Goal: Feedback & Contribution: Leave review/rating

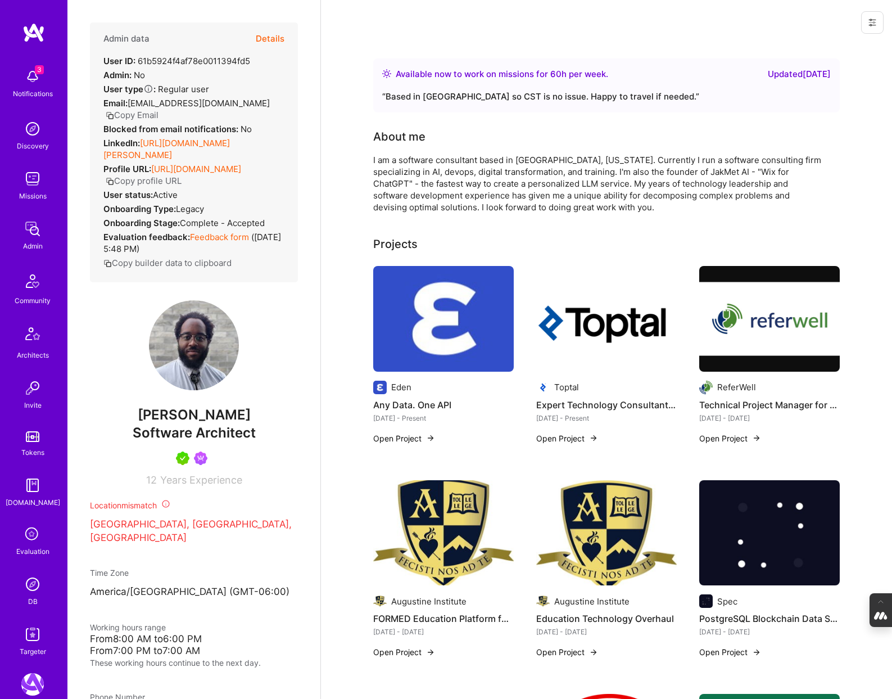
click at [268, 36] on button "Details" at bounding box center [270, 38] width 29 height 33
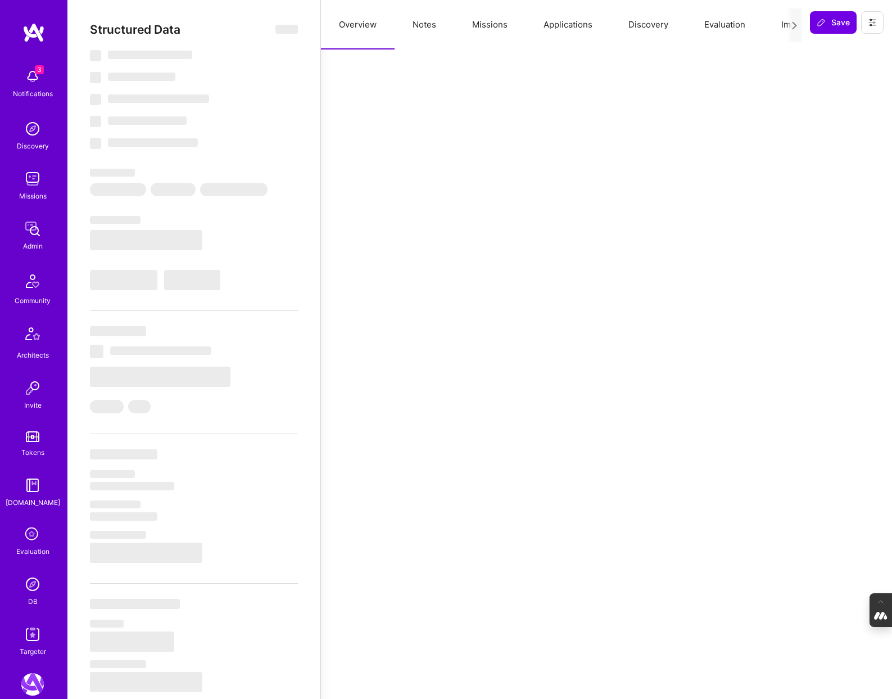
click at [734, 26] on button "Evaluation" at bounding box center [724, 24] width 77 height 49
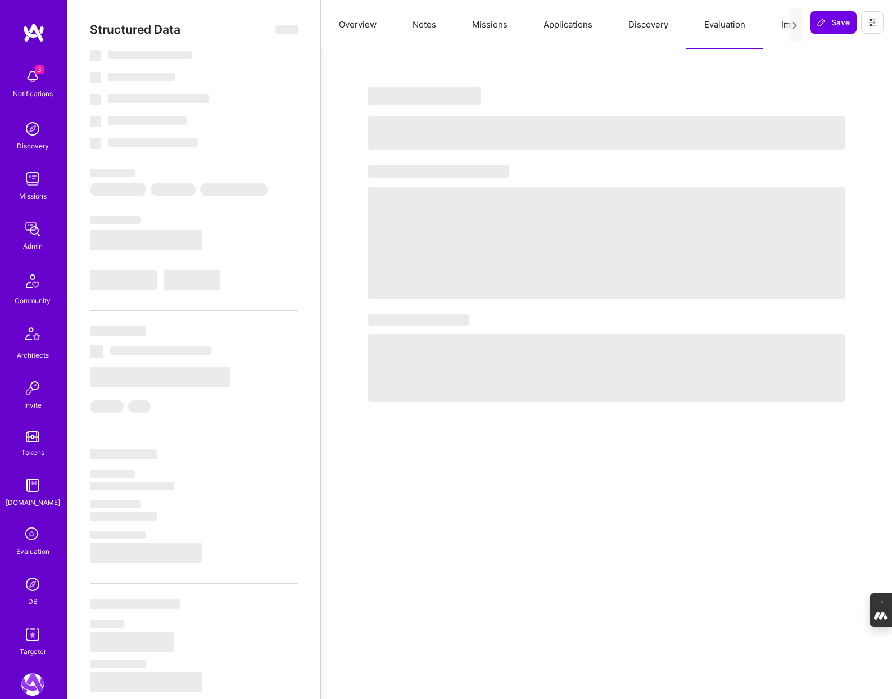
select select "Right Now"
select select "5"
select select "4"
select select "7"
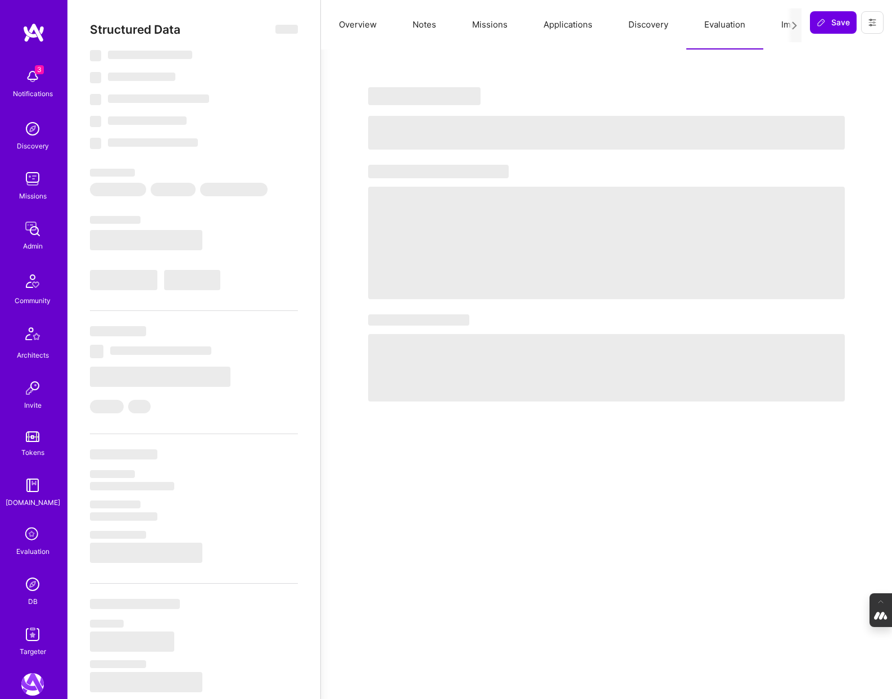
select select "US"
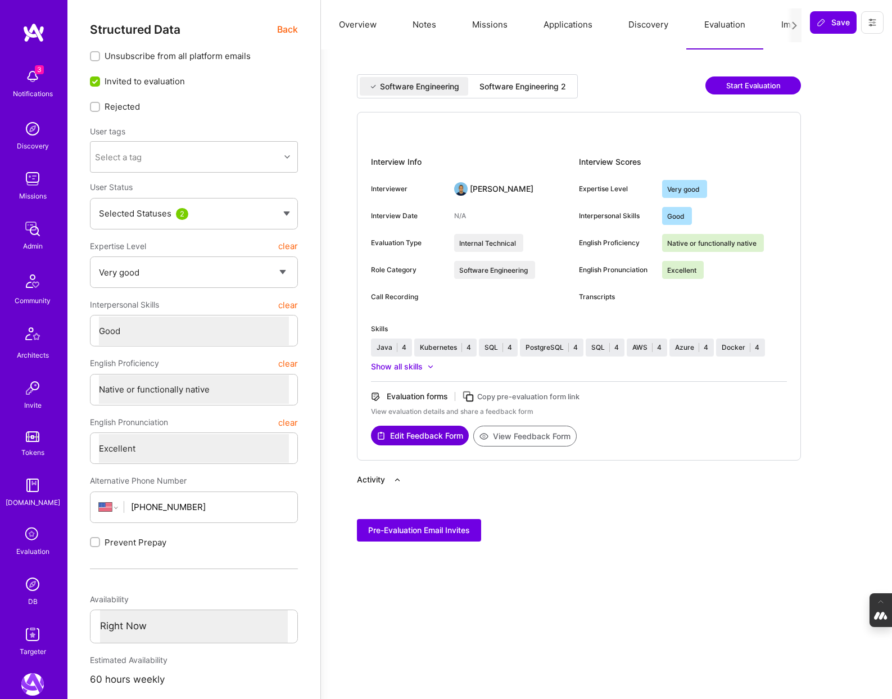
click at [566, 90] on div "Software Engineering 2" at bounding box center [522, 86] width 87 height 11
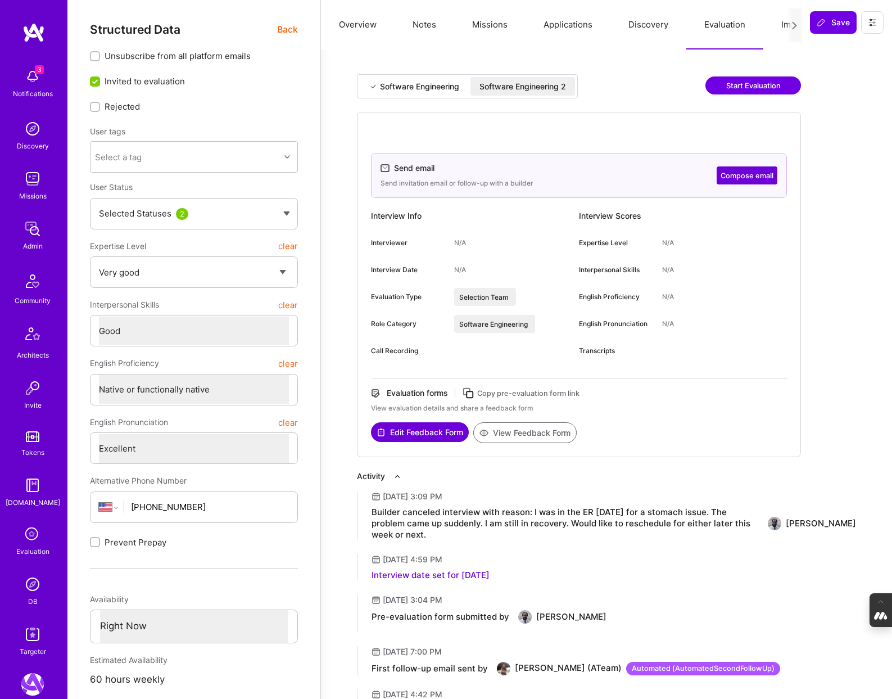
click at [470, 392] on icon at bounding box center [468, 393] width 13 height 13
type textarea "x"
